Goal: Task Accomplishment & Management: Manage account settings

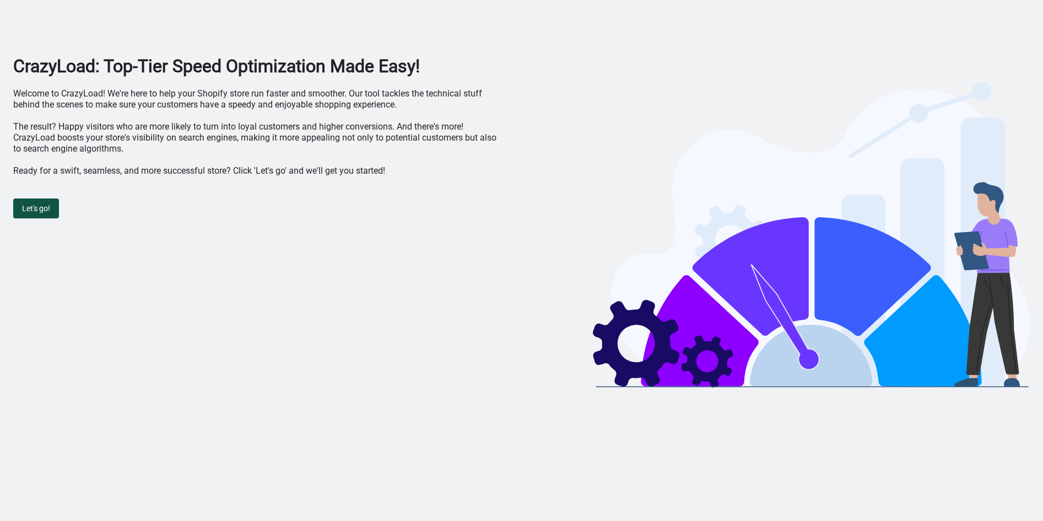
click at [45, 209] on span "Let's go!" at bounding box center [36, 208] width 28 height 9
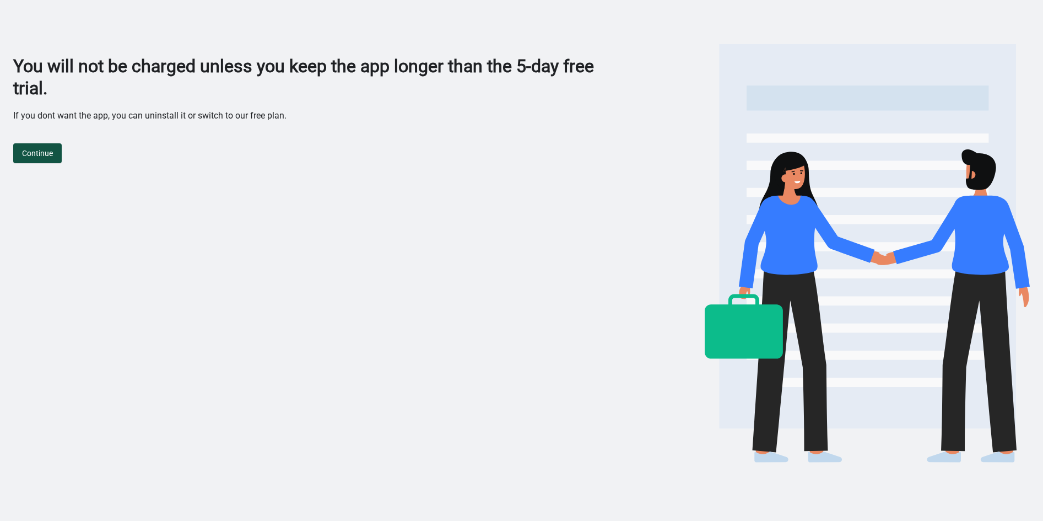
click at [46, 152] on span "Continue" at bounding box center [37, 153] width 31 height 9
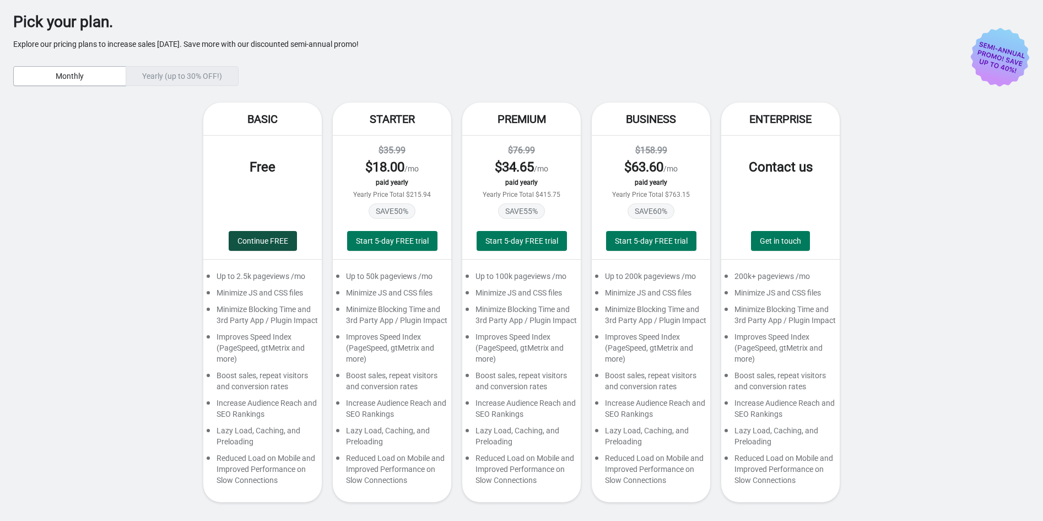
click at [266, 234] on button "Continue FREE" at bounding box center [263, 241] width 68 height 20
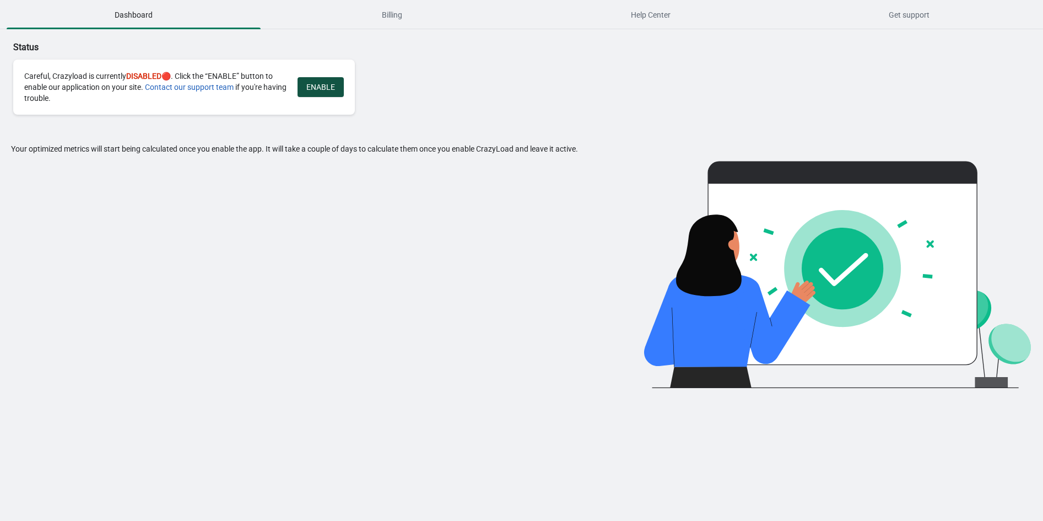
click at [326, 93] on button "ENABLE" at bounding box center [321, 87] width 46 height 20
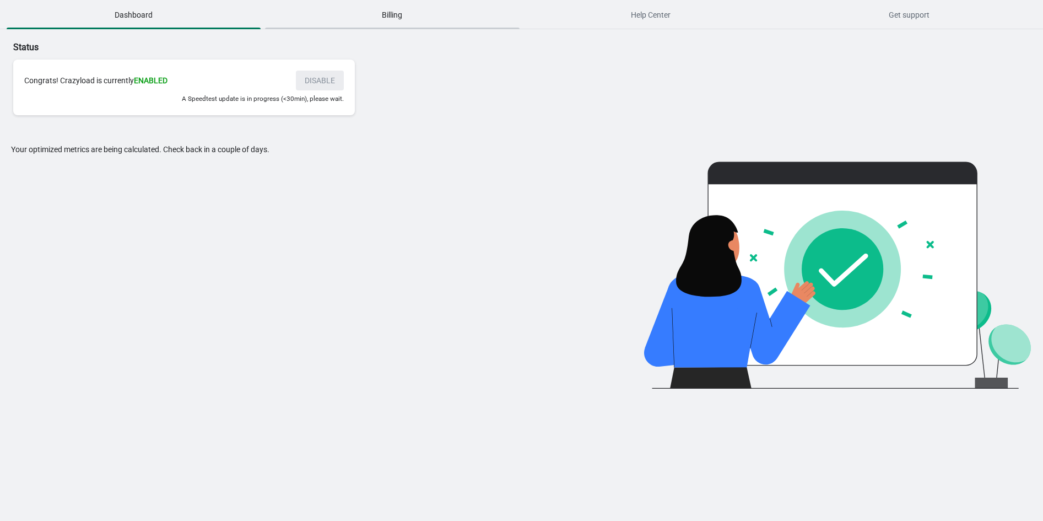
click at [389, 16] on span "Billing" at bounding box center [392, 15] width 254 height 20
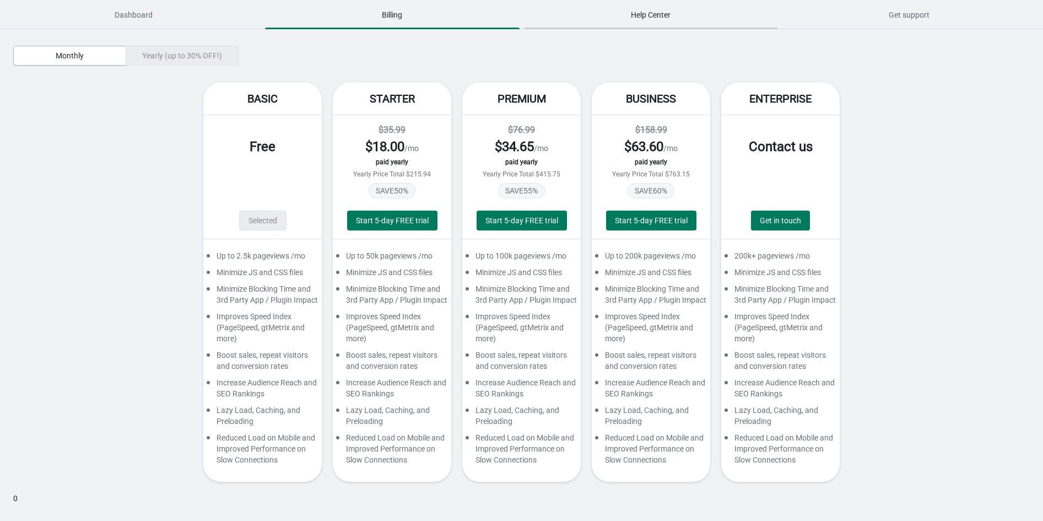
click at [633, 7] on span "Help Center" at bounding box center [651, 15] width 254 height 20
click at [88, 14] on span "Dashboard" at bounding box center [134, 15] width 254 height 20
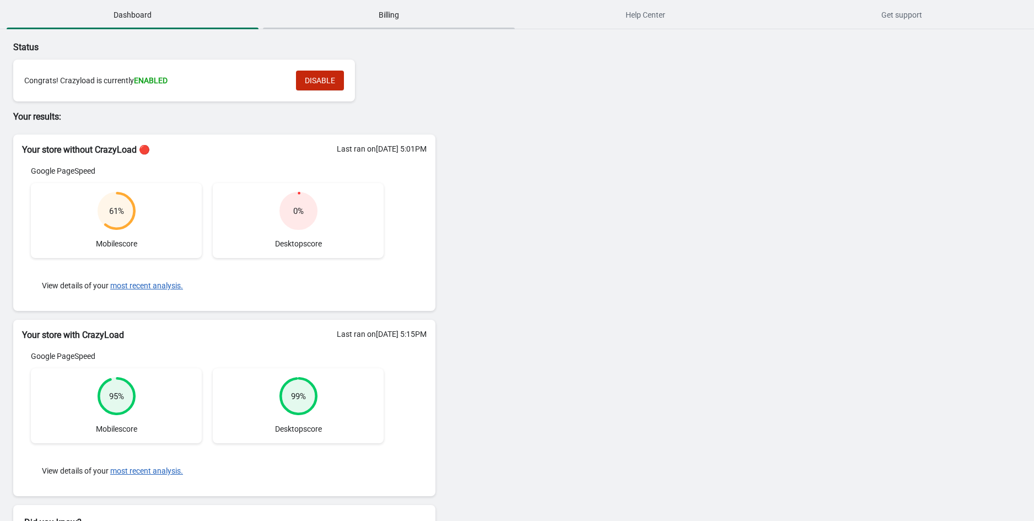
click at [324, 22] on span "Billing" at bounding box center [389, 15] width 252 height 20
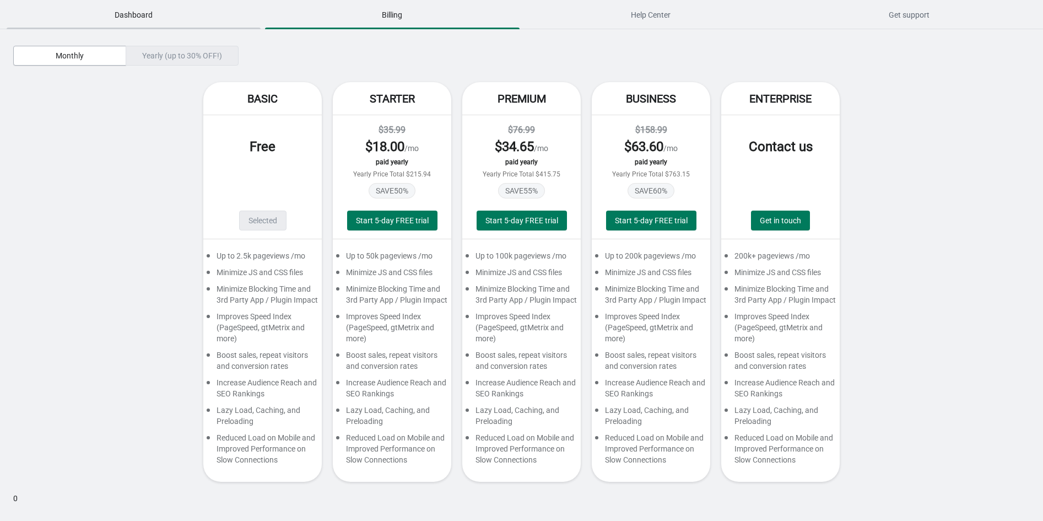
click at [140, 21] on span "Dashboard" at bounding box center [134, 15] width 254 height 20
